Goal: Information Seeking & Learning: Learn about a topic

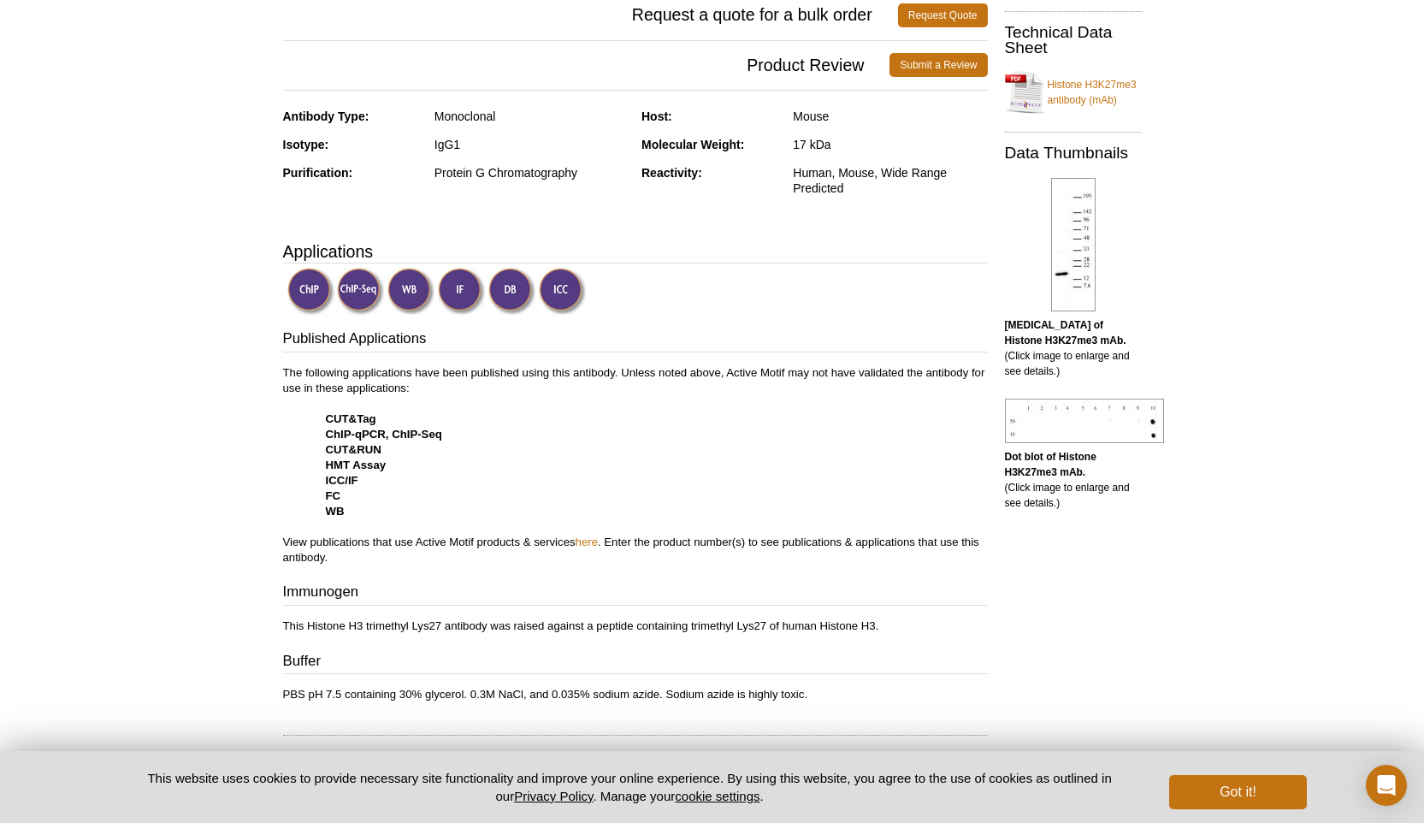
scroll to position [365, 0]
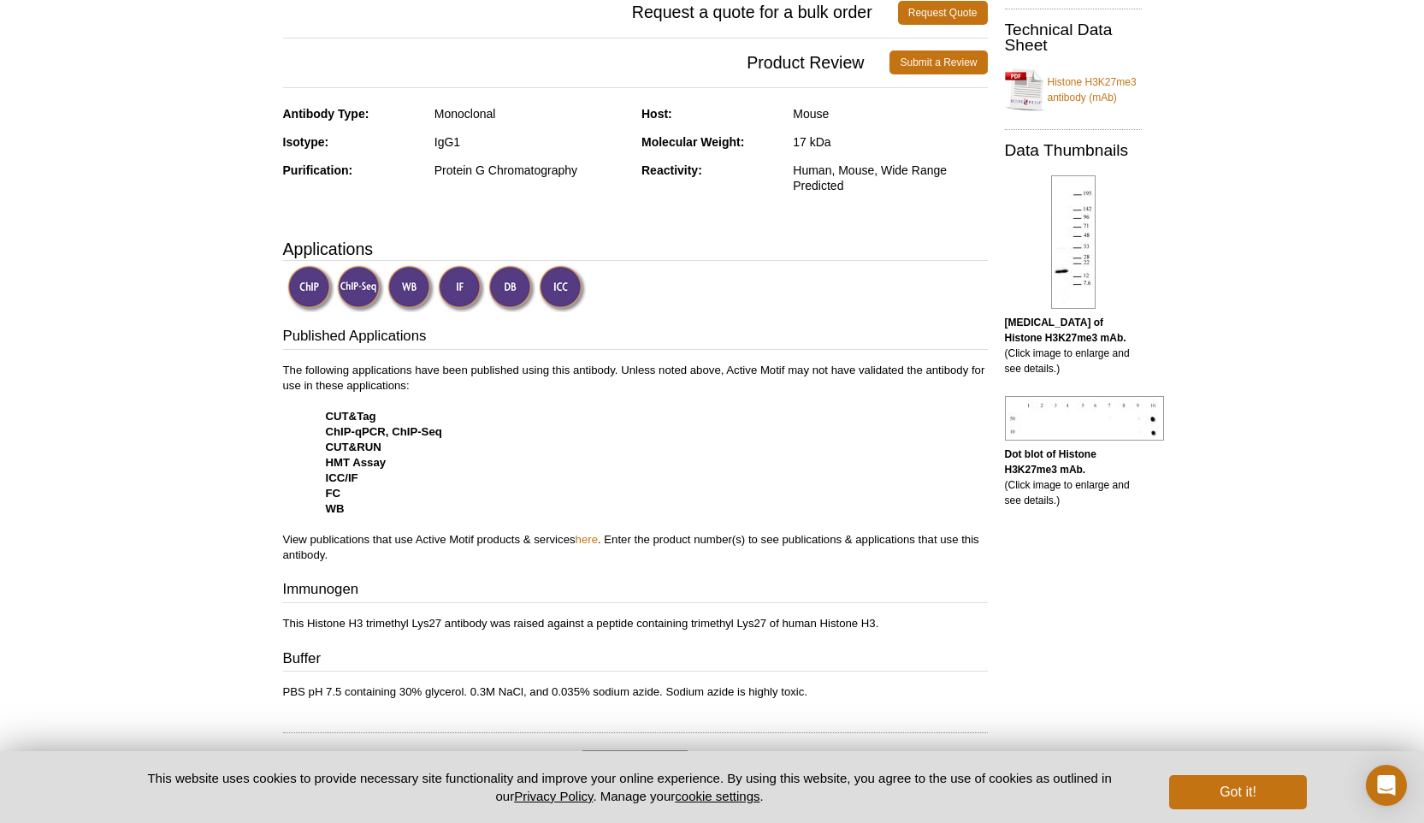
click at [458, 289] on img at bounding box center [461, 288] width 47 height 47
click at [467, 289] on img at bounding box center [461, 288] width 47 height 47
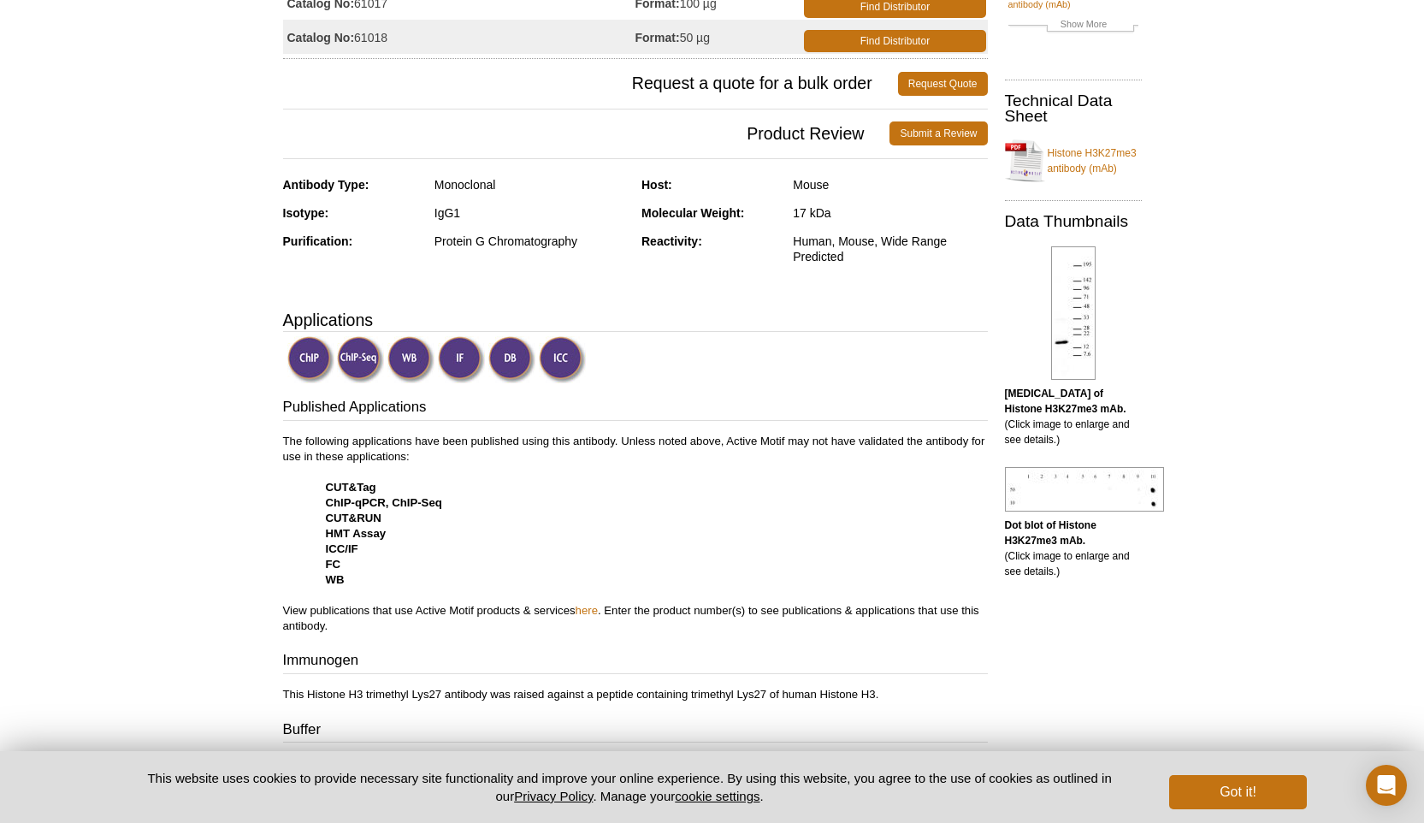
scroll to position [297, 0]
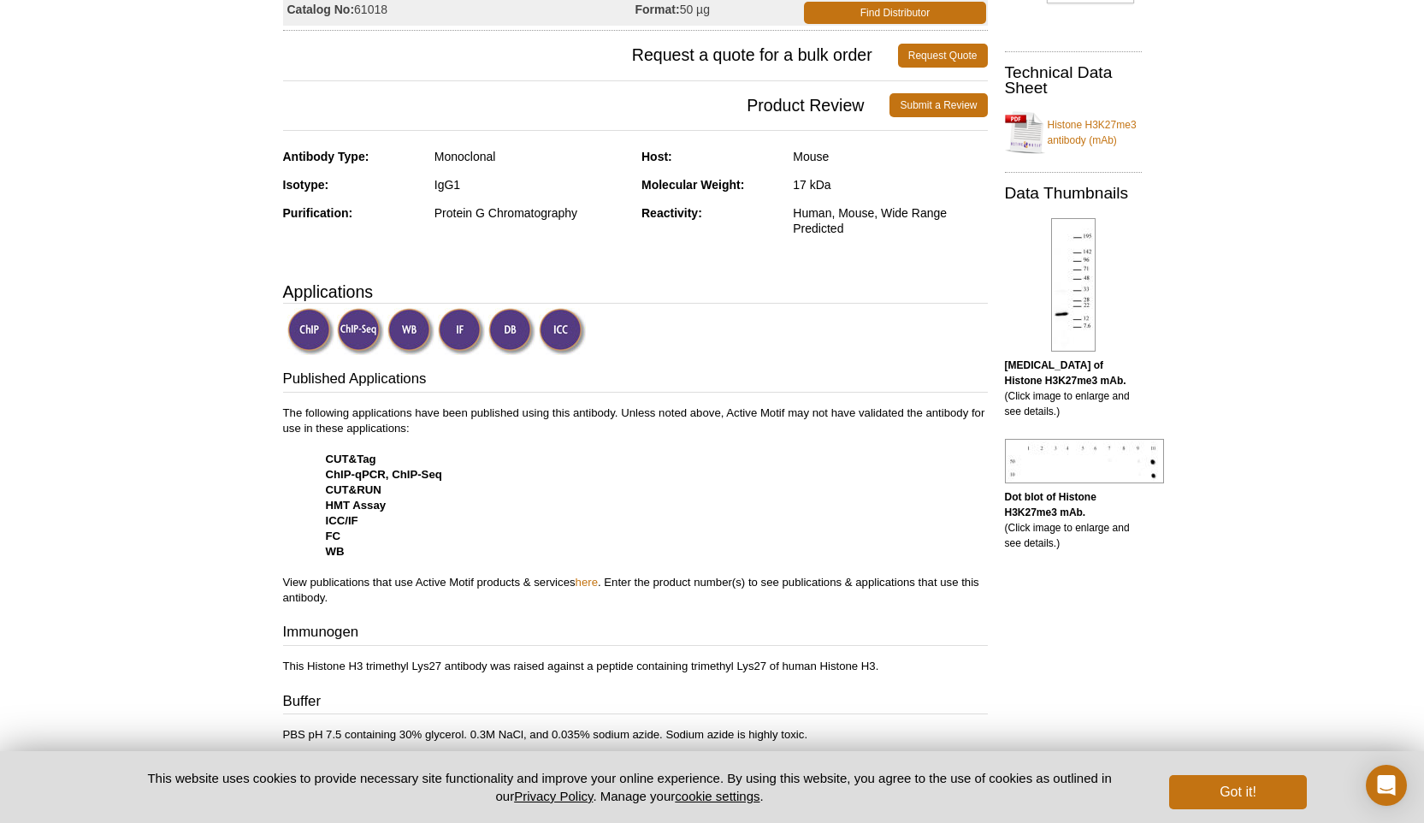
click at [462, 321] on img at bounding box center [461, 331] width 47 height 47
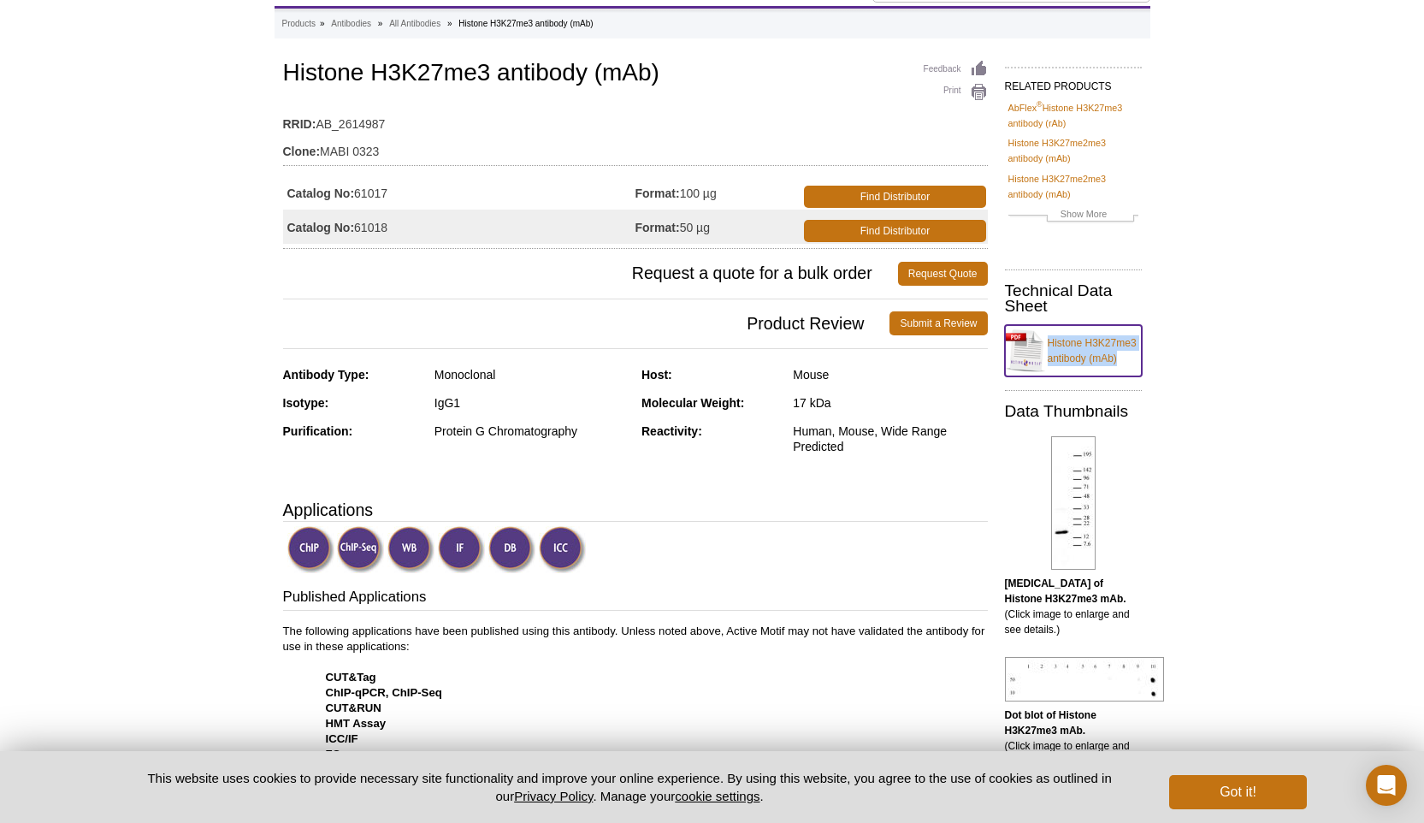
scroll to position [80, 0]
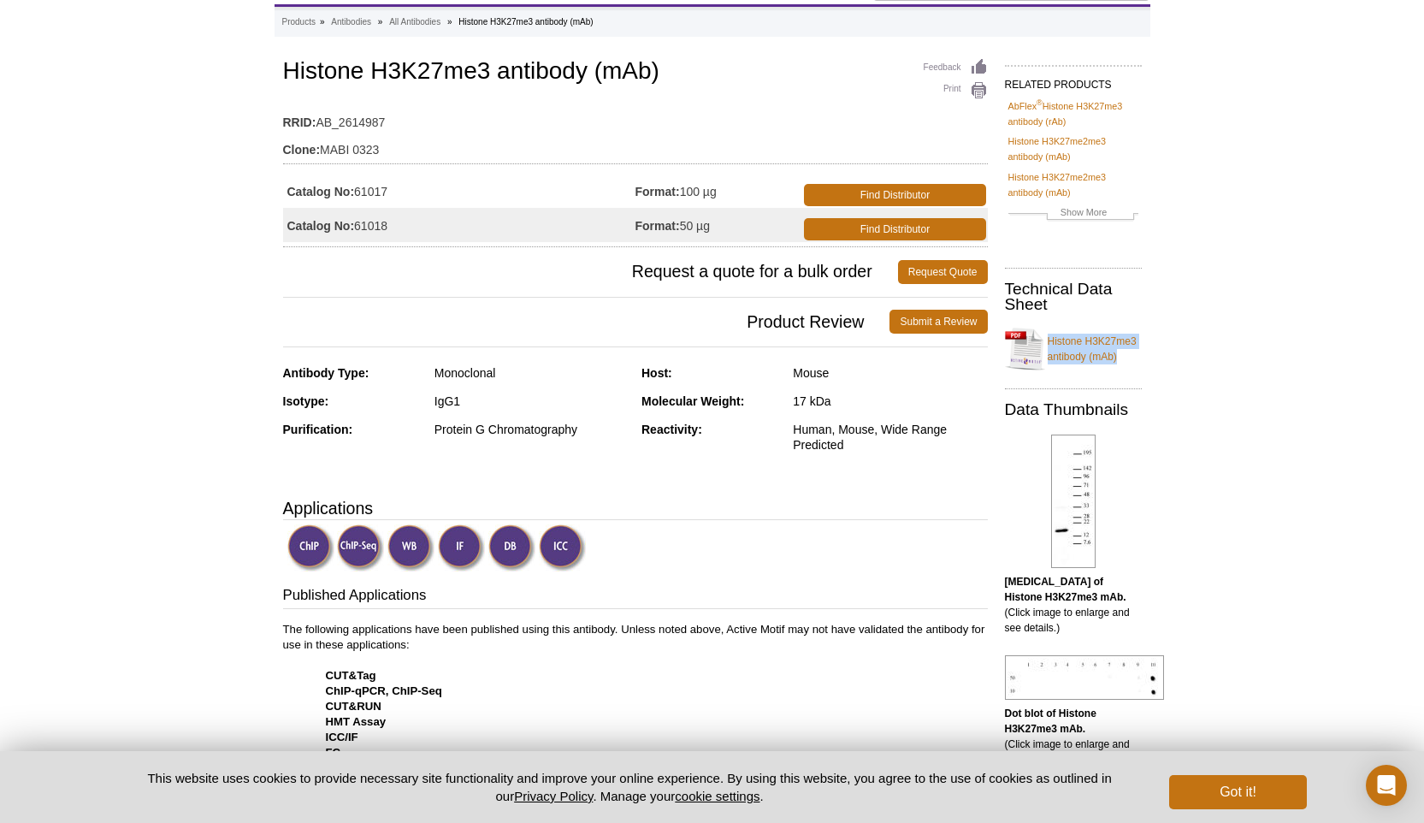
click at [458, 544] on img at bounding box center [461, 547] width 47 height 47
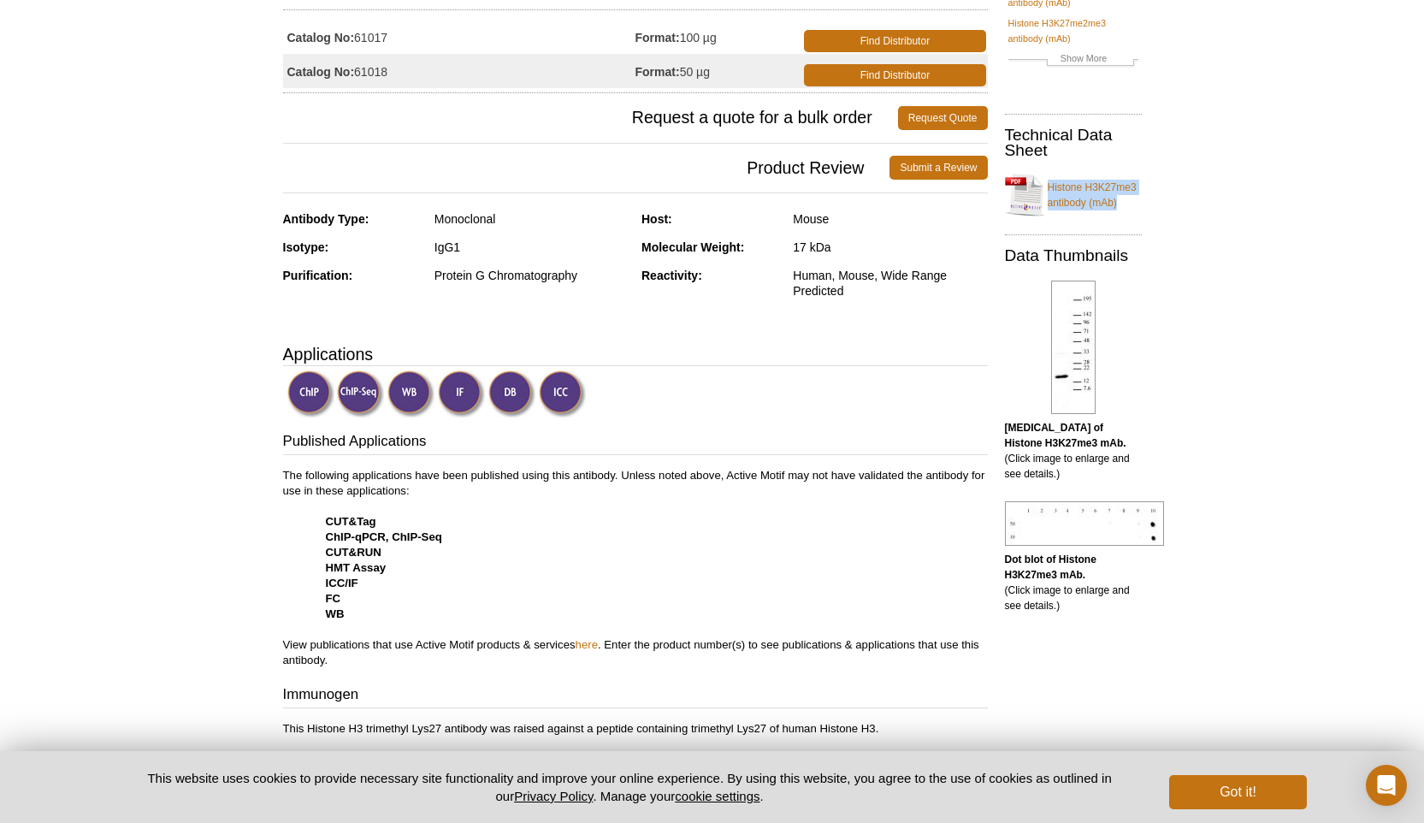
scroll to position [246, 0]
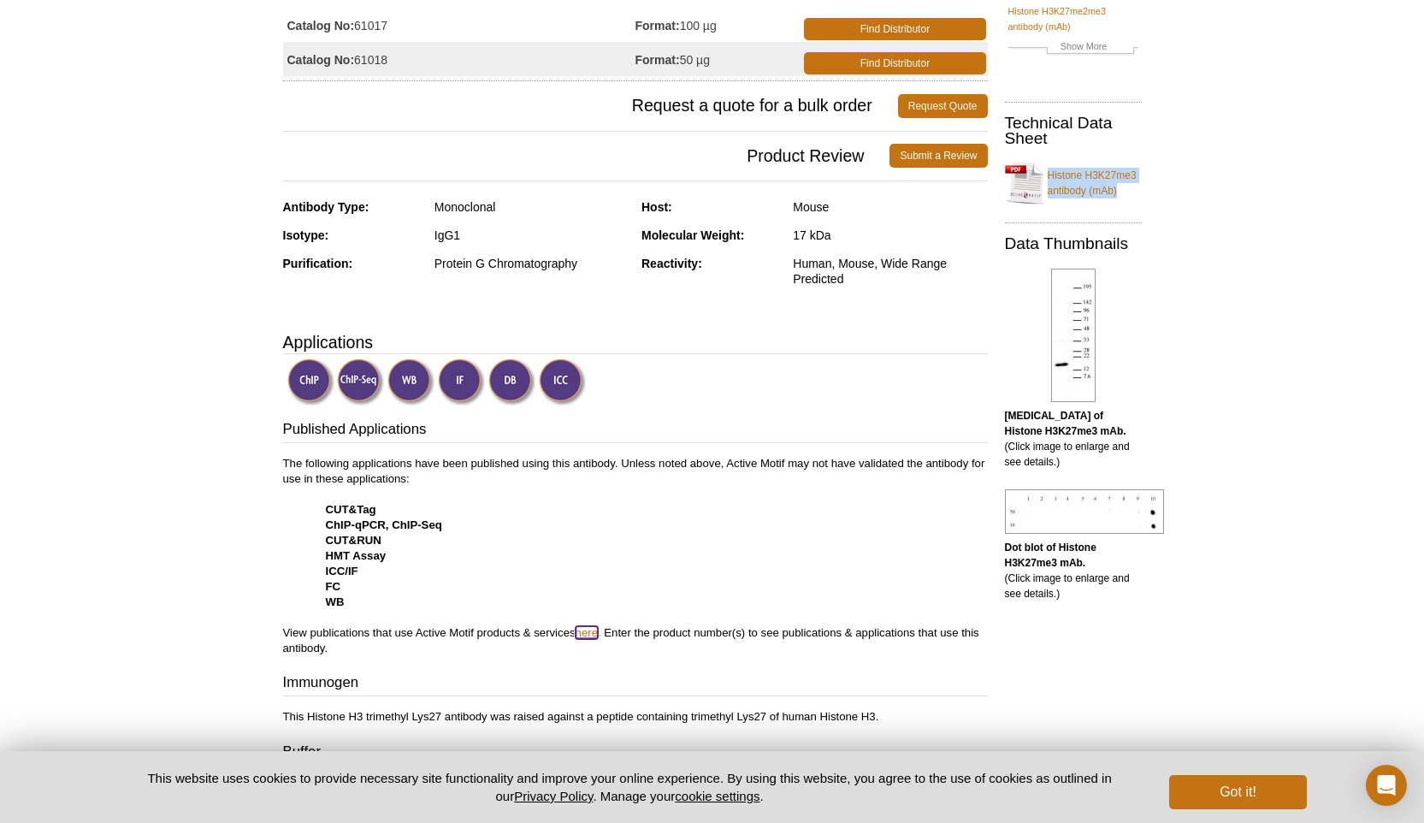
click at [598, 635] on link "here" at bounding box center [587, 632] width 22 height 13
click at [588, 635] on link "here" at bounding box center [587, 632] width 22 height 13
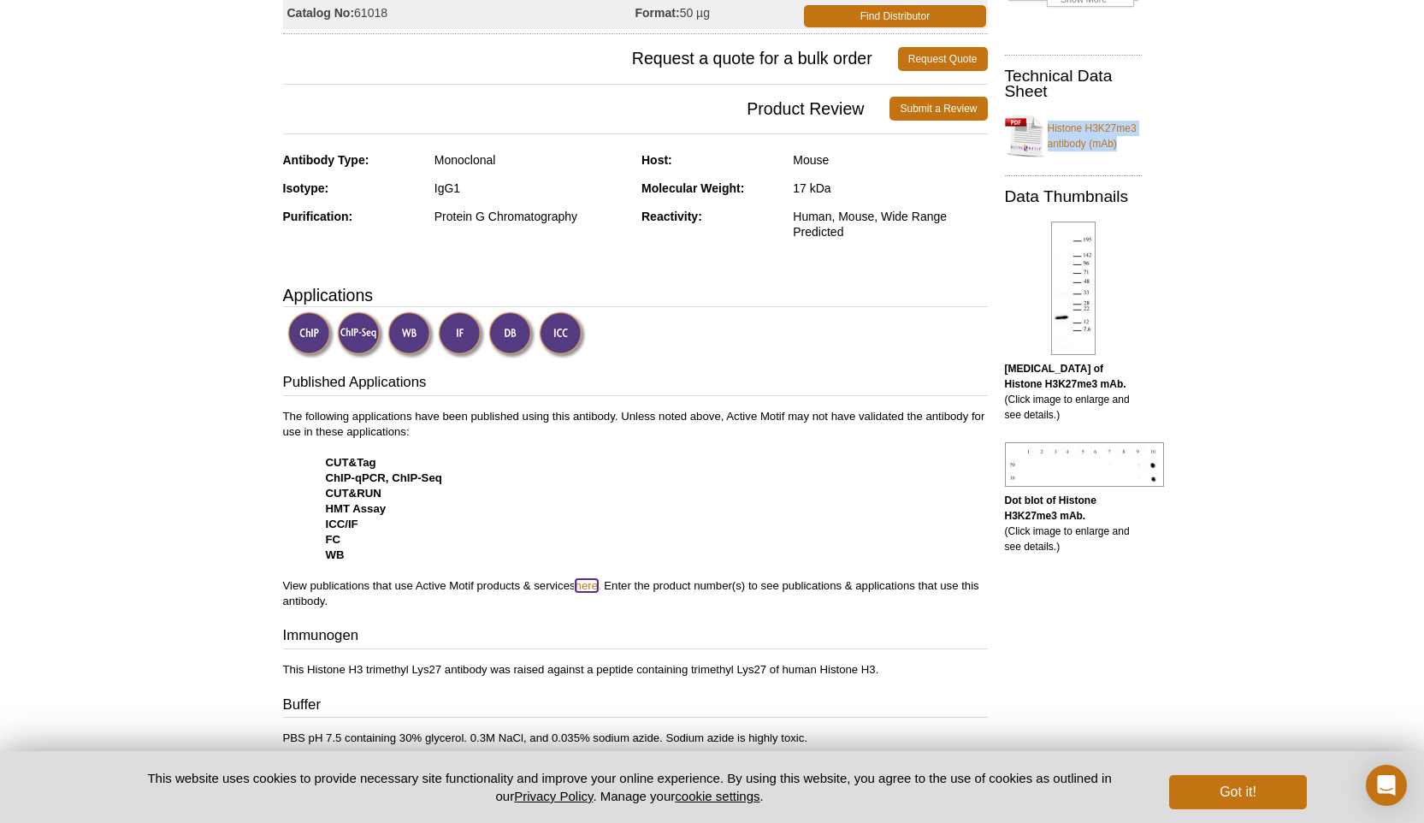
scroll to position [389, 0]
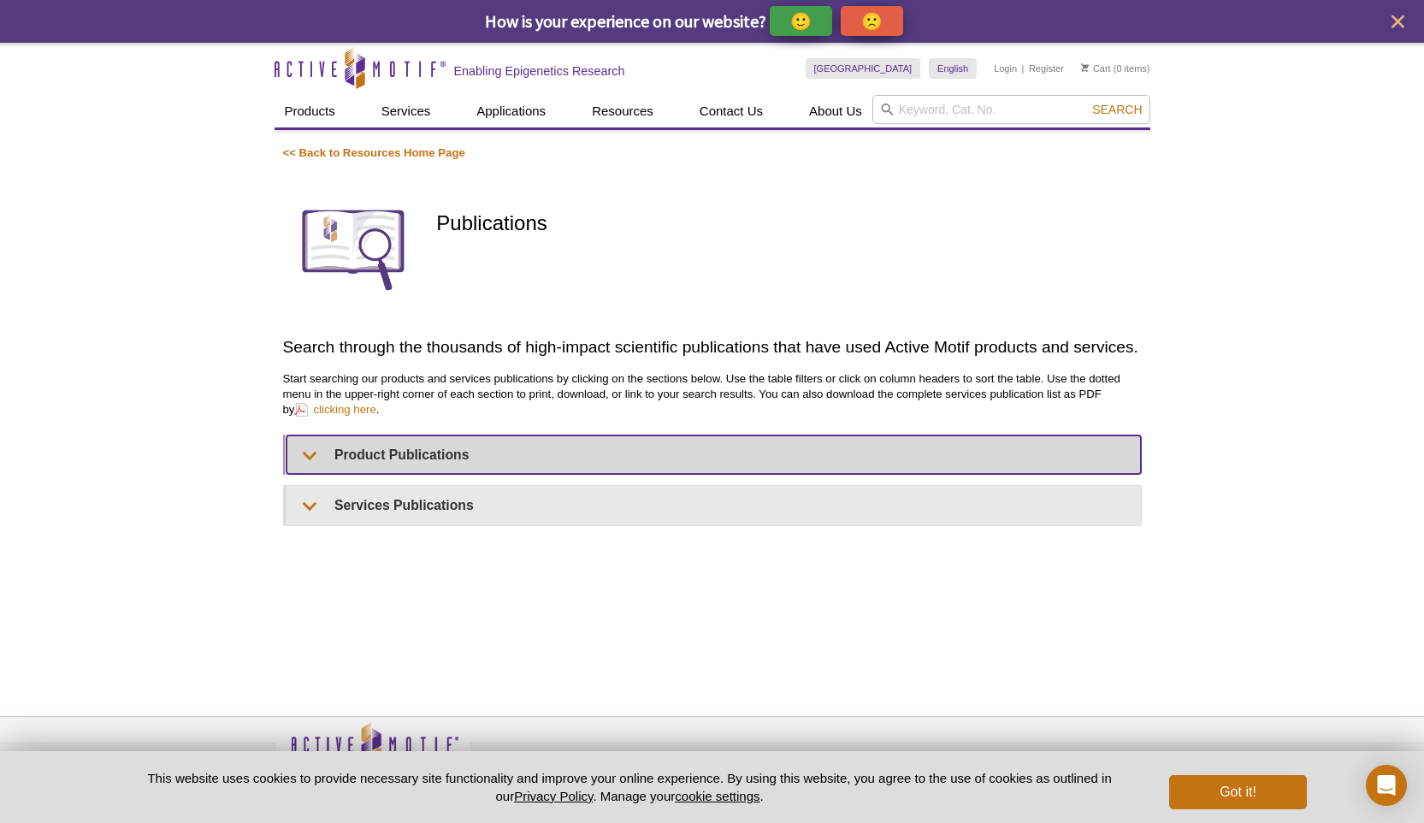
click at [306, 459] on summary "Product Publications" at bounding box center [714, 454] width 855 height 38
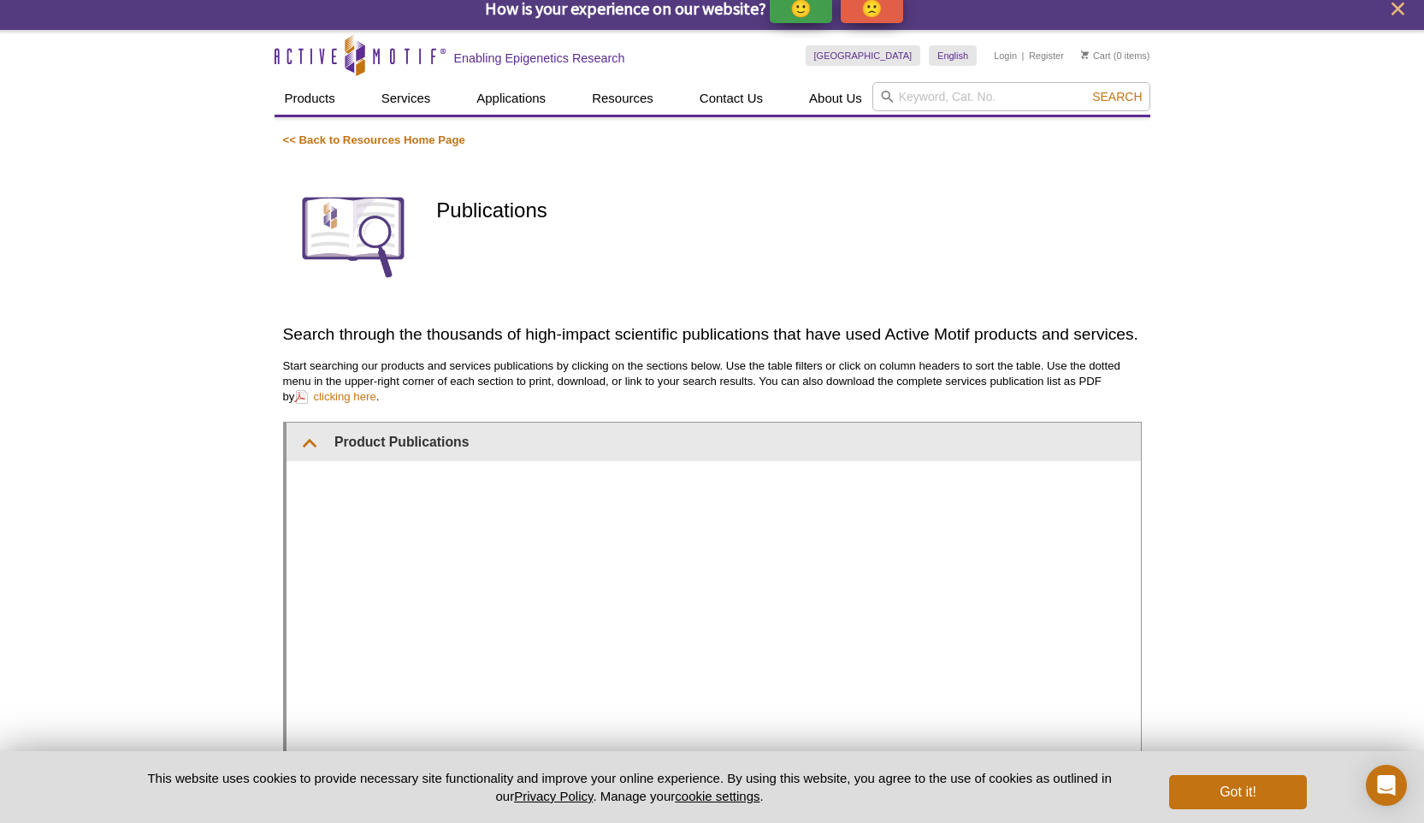
scroll to position [30, 0]
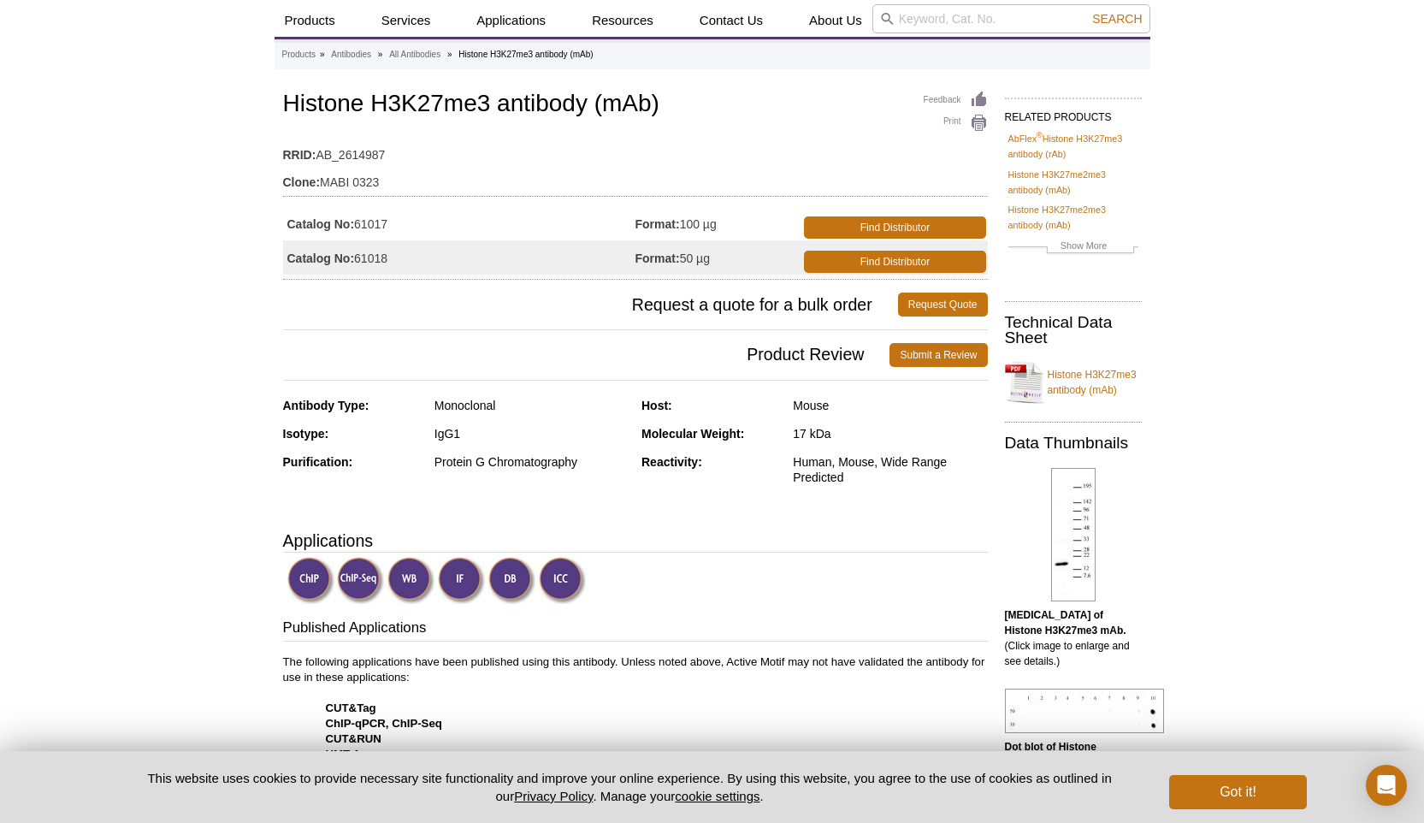
scroll to position [54, 0]
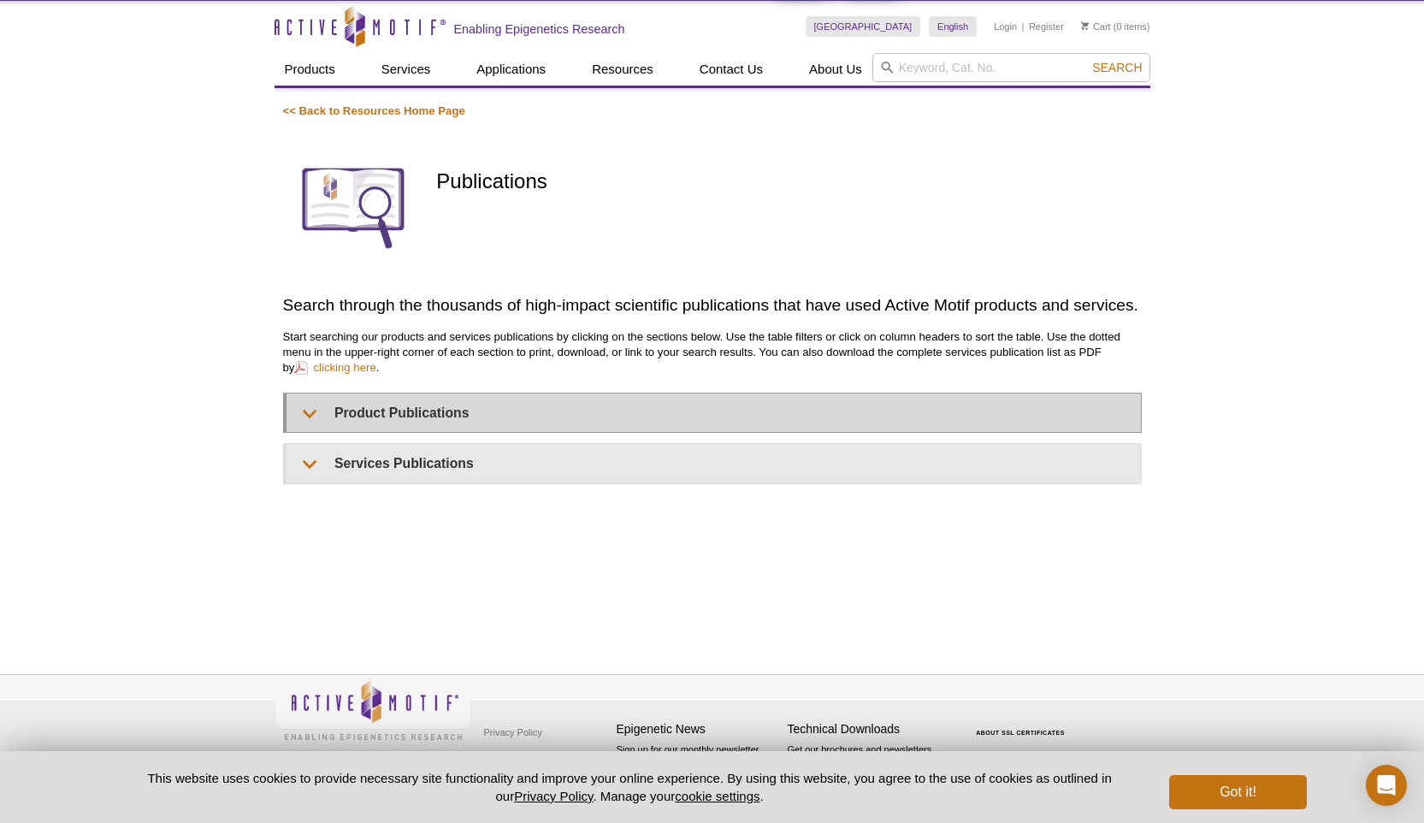
scroll to position [43, 0]
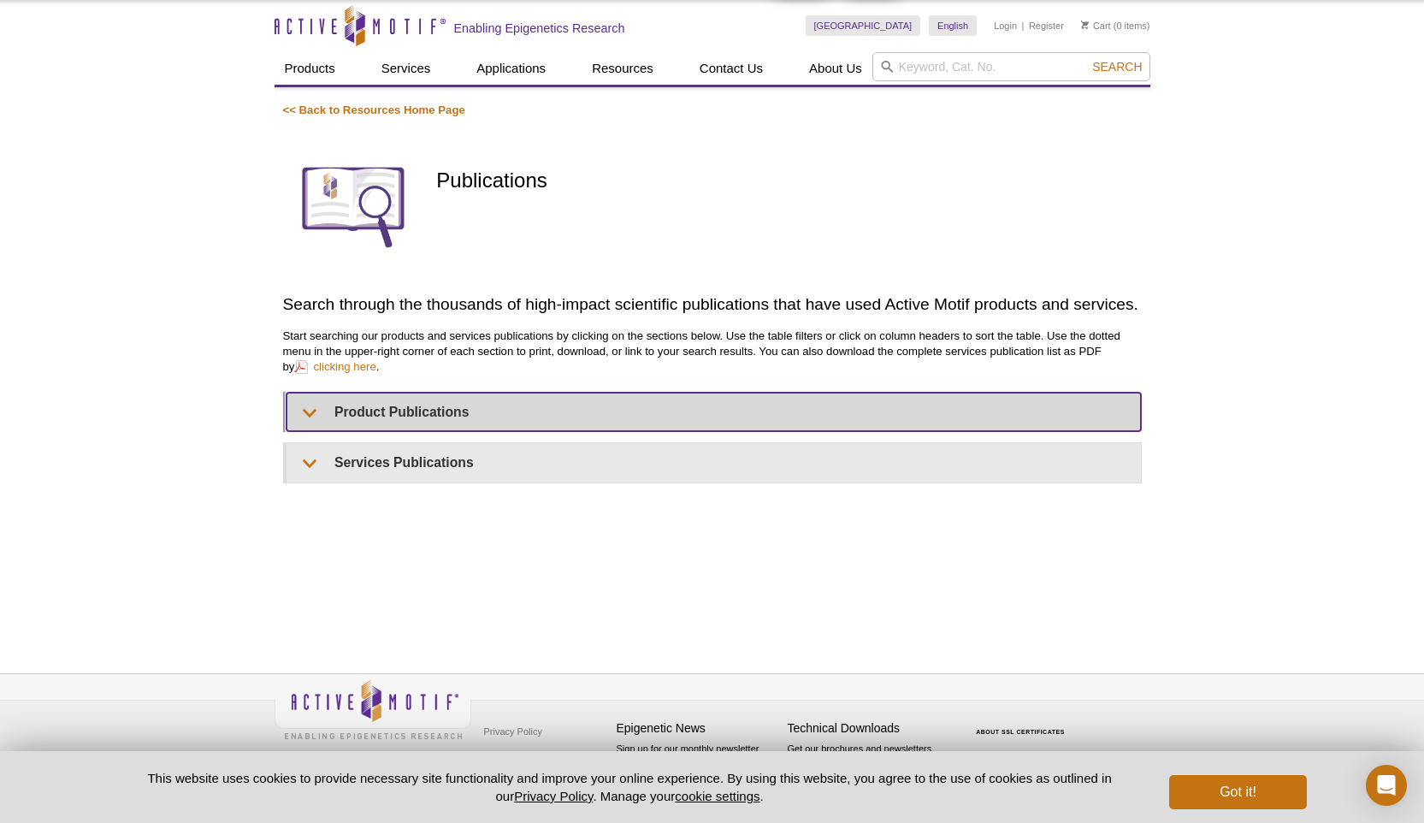
click at [378, 417] on summary "Product Publications" at bounding box center [714, 412] width 855 height 38
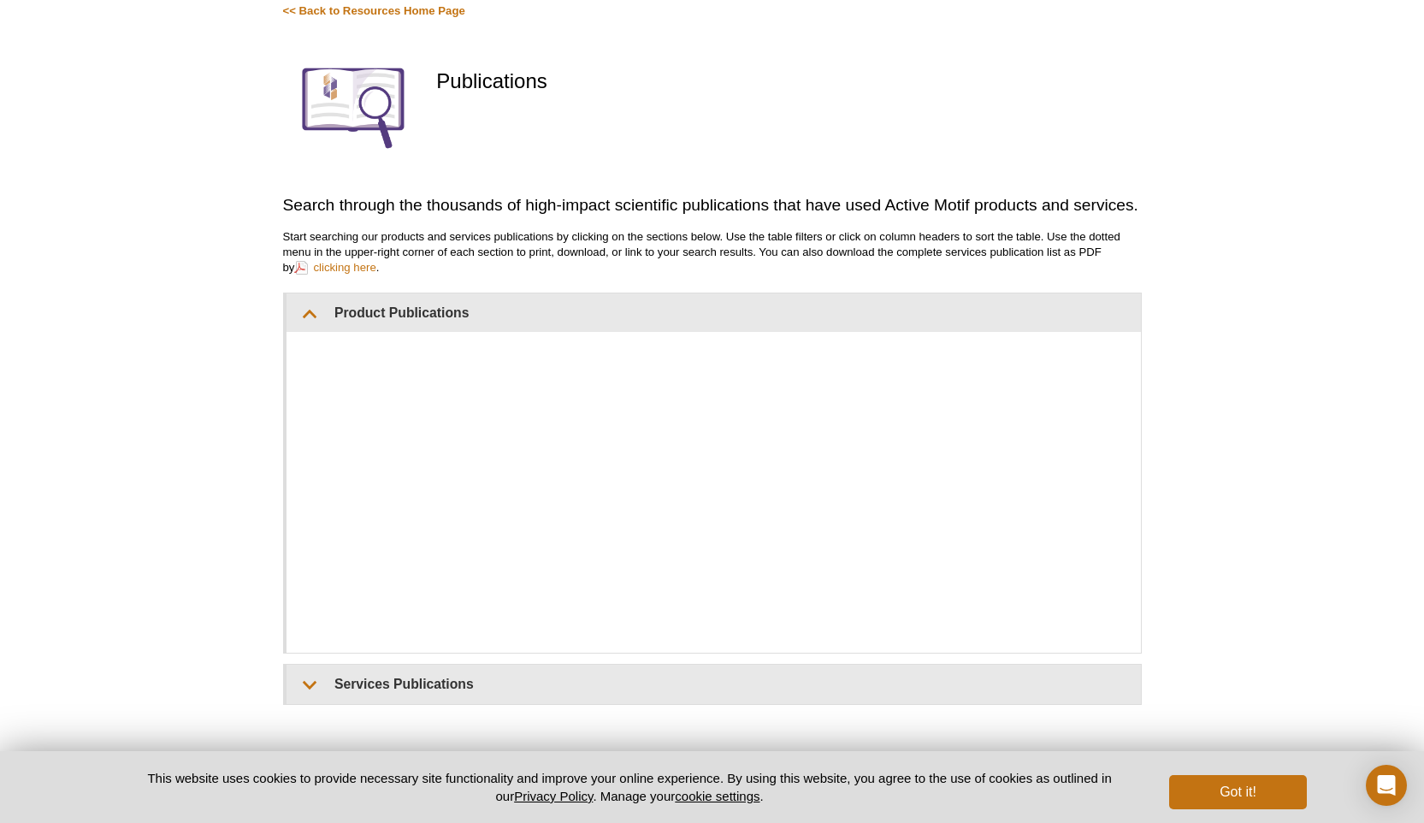
scroll to position [0, 0]
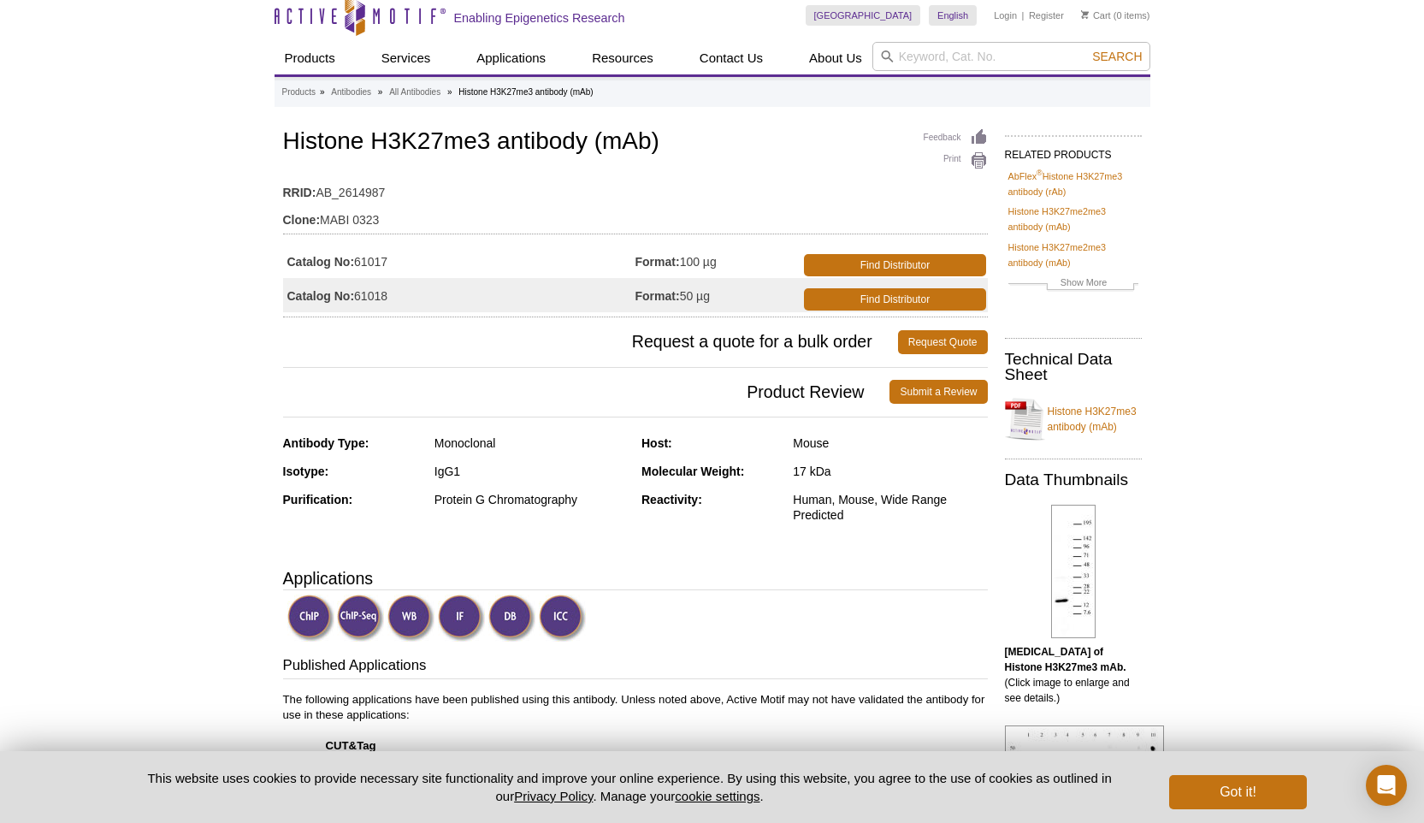
scroll to position [23, 0]
